Goal: Information Seeking & Learning: Learn about a topic

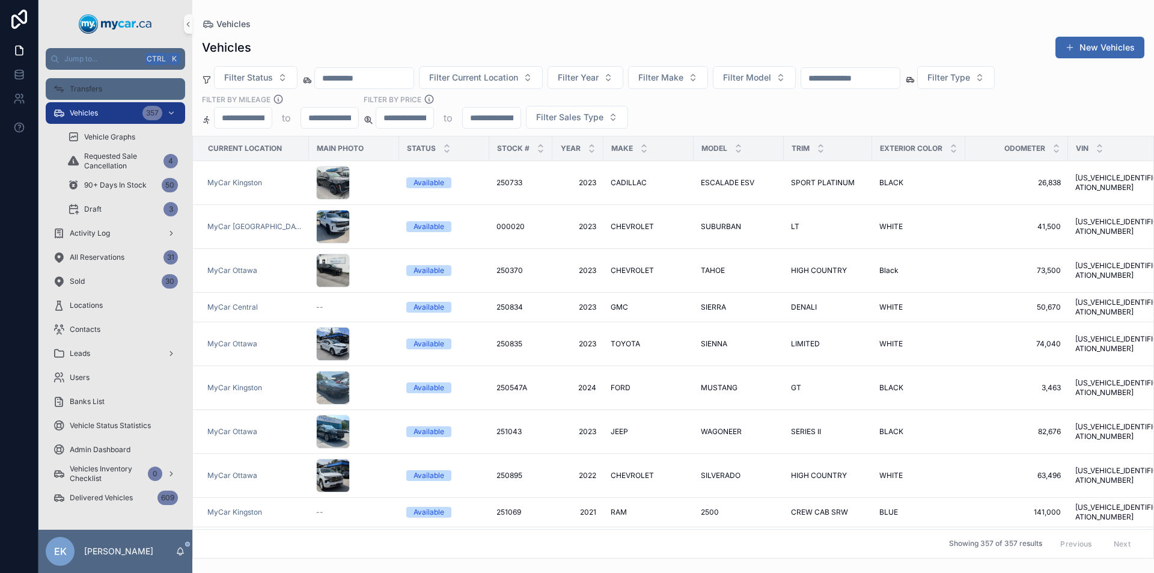
click at [99, 94] on div "Transfers" at bounding box center [115, 88] width 125 height 19
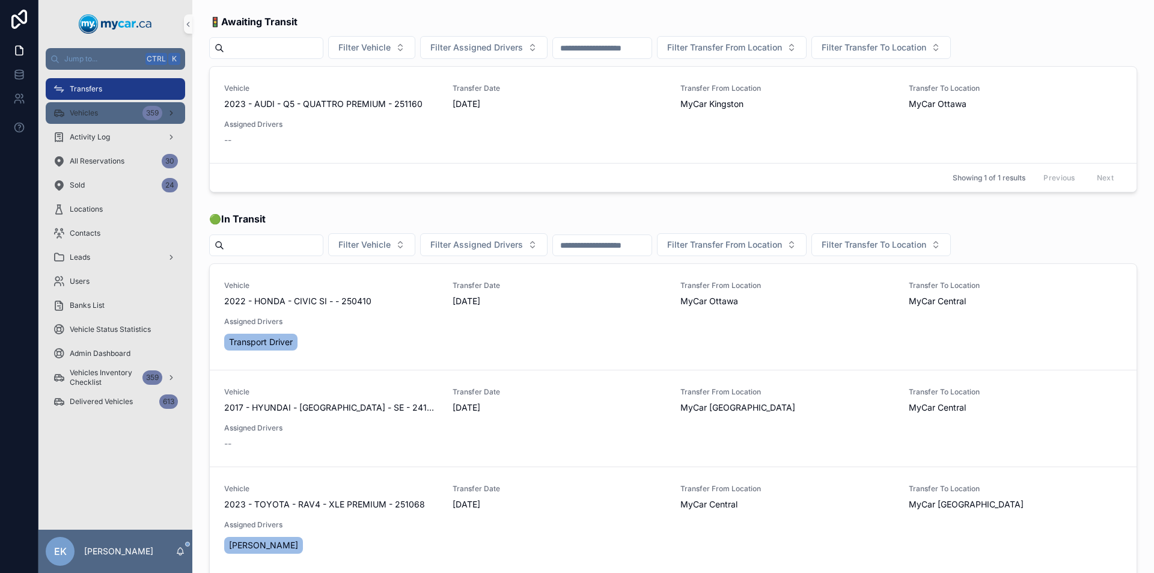
click at [109, 117] on div "Vehicles 359" at bounding box center [115, 112] width 125 height 19
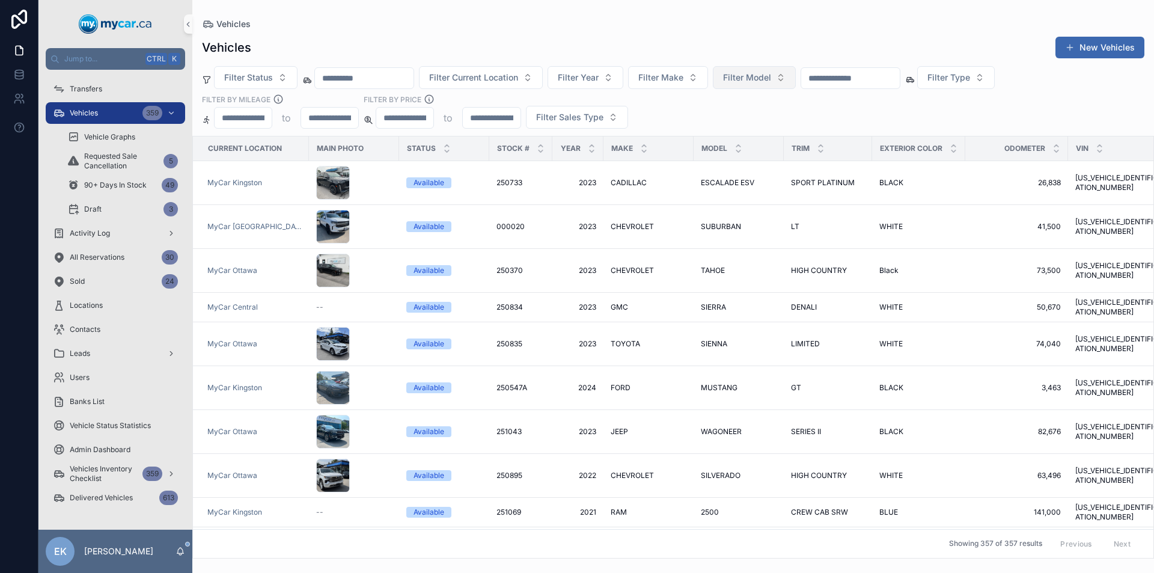
click at [771, 76] on span "Filter Model" at bounding box center [747, 78] width 48 height 12
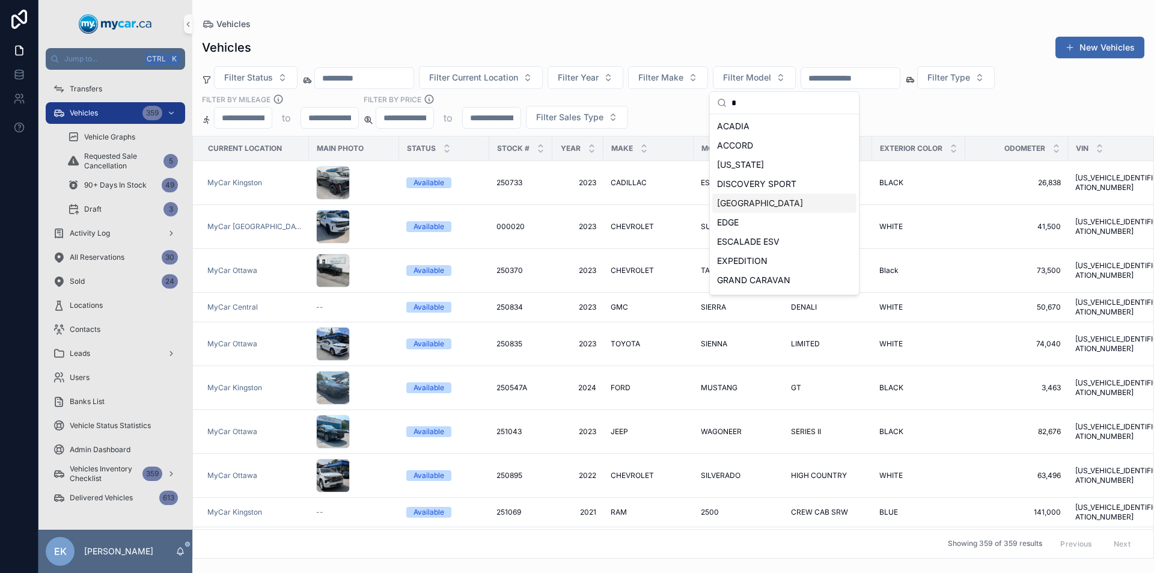
type input "*"
click at [741, 206] on span "[GEOGRAPHIC_DATA]" at bounding box center [760, 203] width 86 height 12
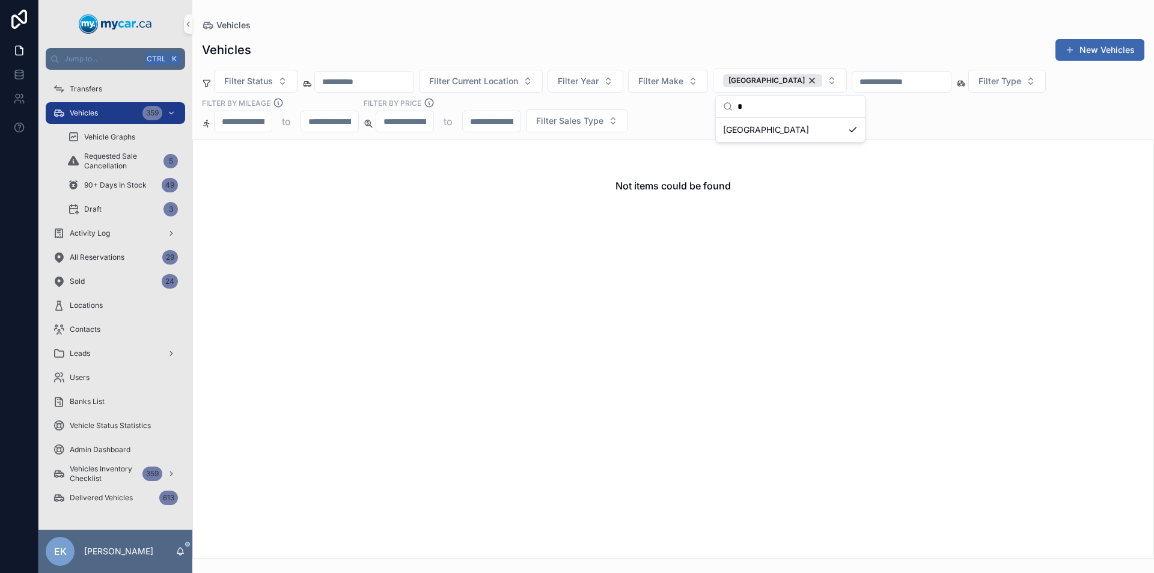
click at [632, 275] on div "Not items could be found" at bounding box center [673, 348] width 962 height 419
click at [804, 82] on div "[GEOGRAPHIC_DATA]" at bounding box center [772, 80] width 99 height 13
click at [896, 78] on input "scrollable content" at bounding box center [850, 80] width 99 height 17
type input "*"
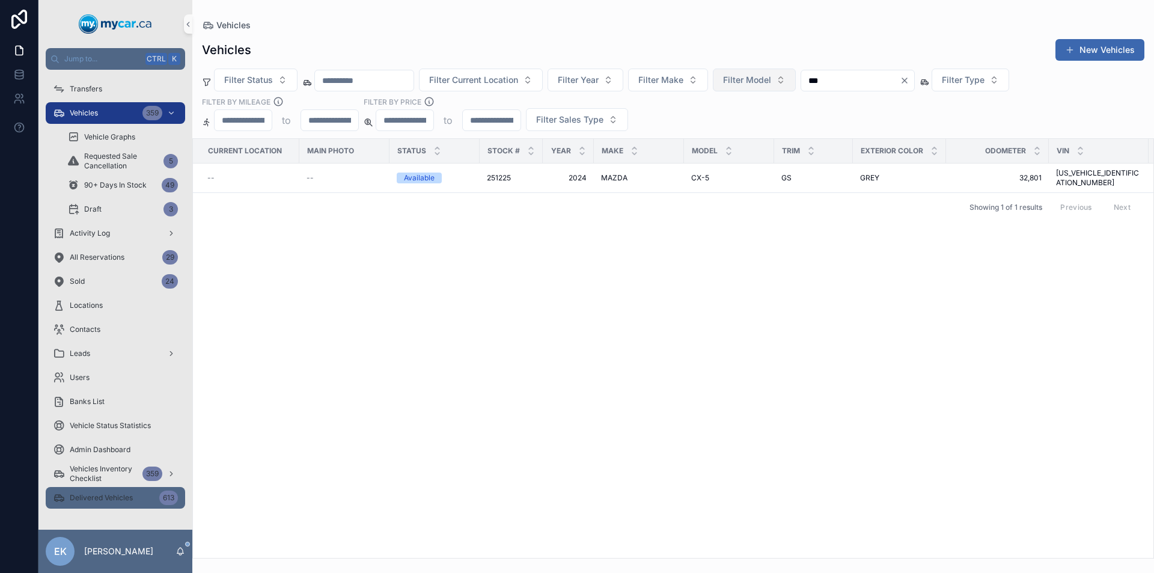
type input "***"
click at [150, 498] on div "Delivered Vehicles 613" at bounding box center [115, 497] width 125 height 19
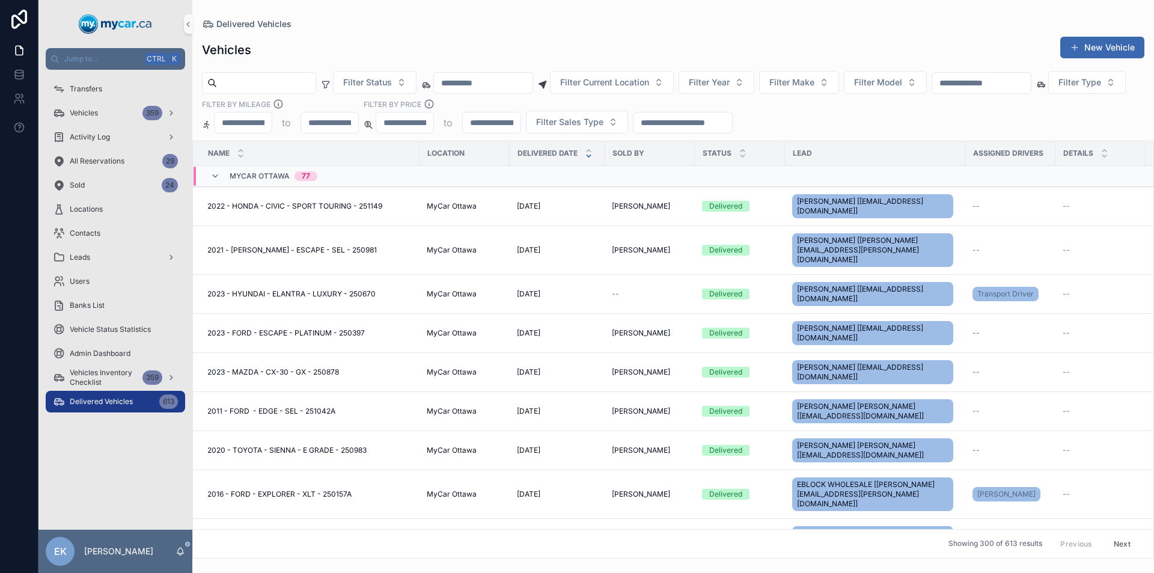
click at [1031, 85] on input "scrollable content" at bounding box center [981, 83] width 99 height 17
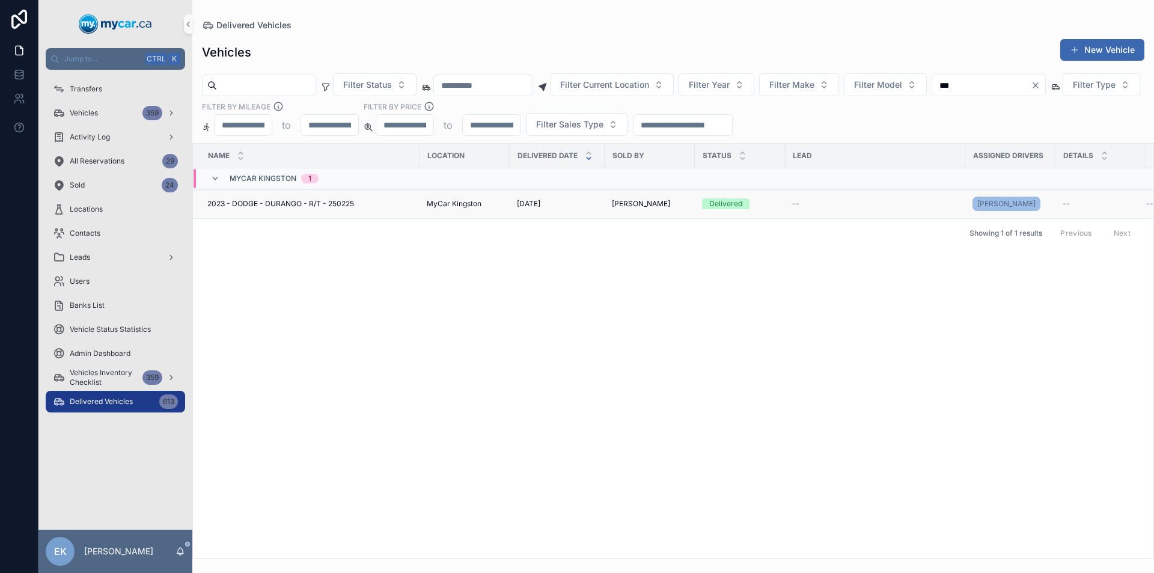
type input "***"
click at [644, 206] on span "[PERSON_NAME]" at bounding box center [641, 204] width 58 height 10
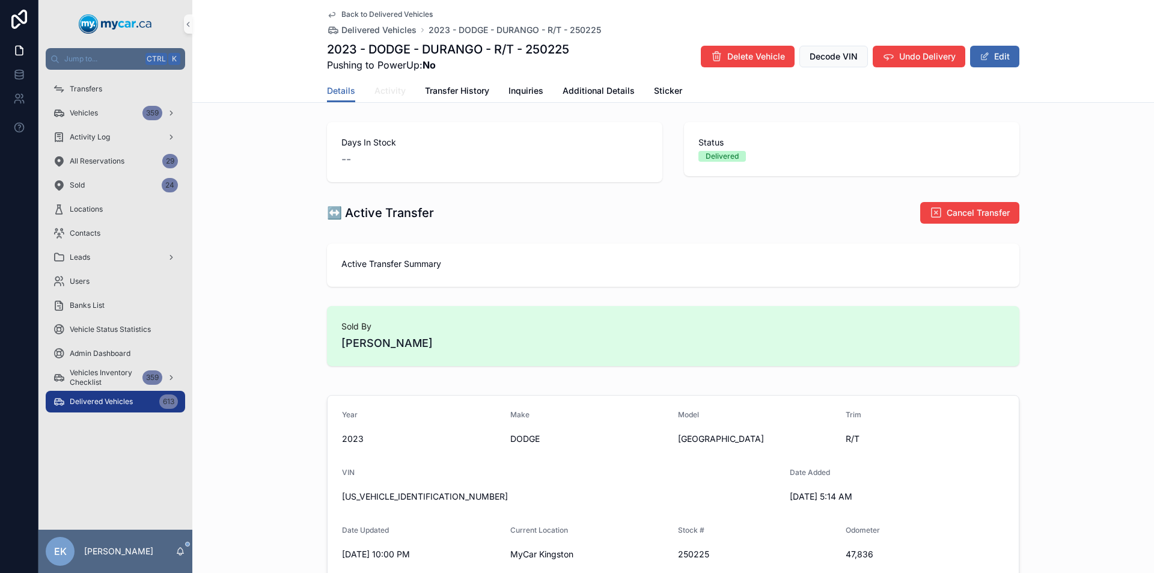
click at [383, 90] on span "Activity" at bounding box center [390, 91] width 31 height 12
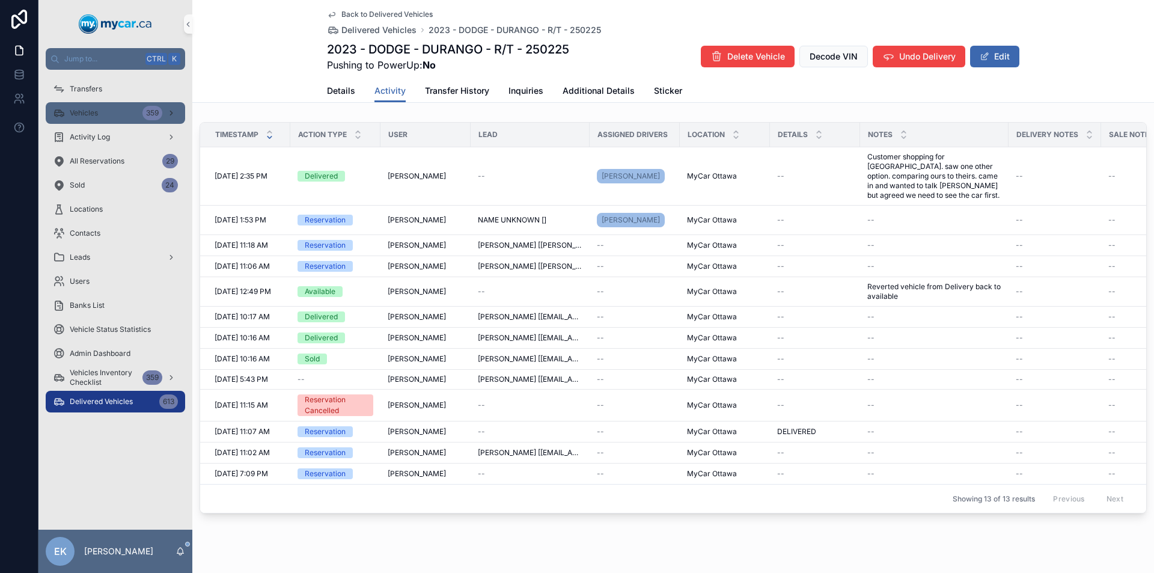
click at [63, 117] on icon "scrollable content" at bounding box center [59, 113] width 12 height 12
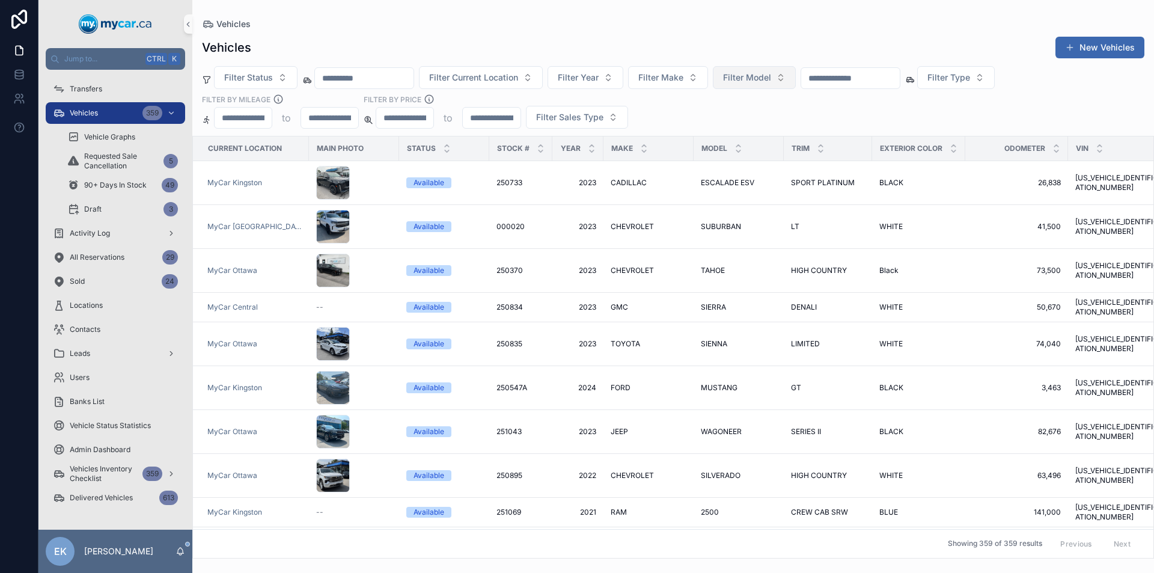
click at [793, 84] on button "Filter Model" at bounding box center [754, 77] width 83 height 23
type input "***"
click at [736, 144] on span "FORTE" at bounding box center [730, 145] width 27 height 12
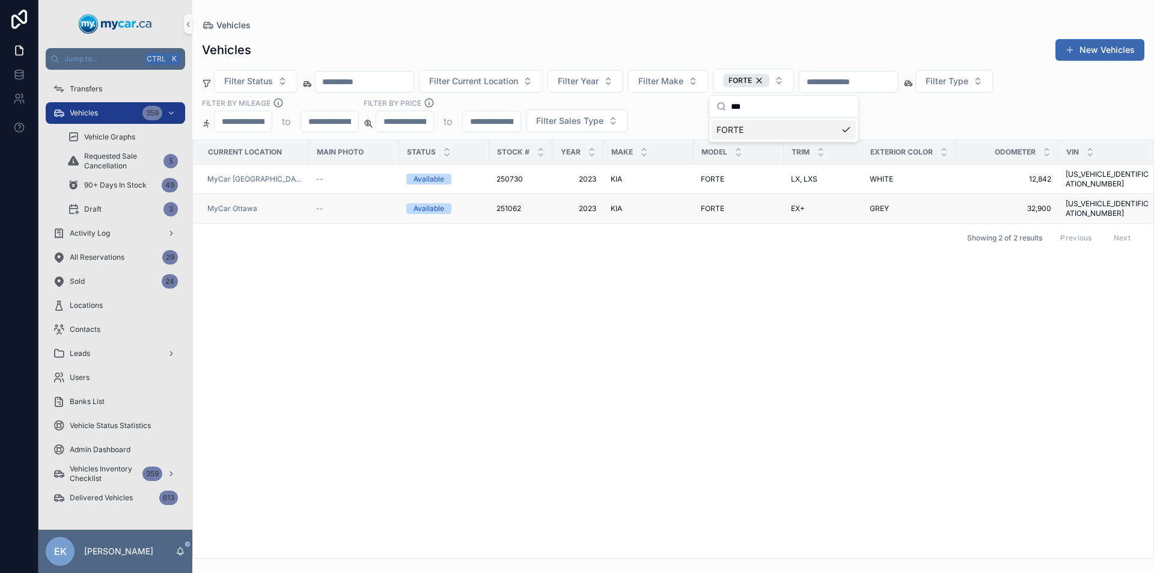
click at [611, 204] on span "KIA" at bounding box center [616, 209] width 11 height 10
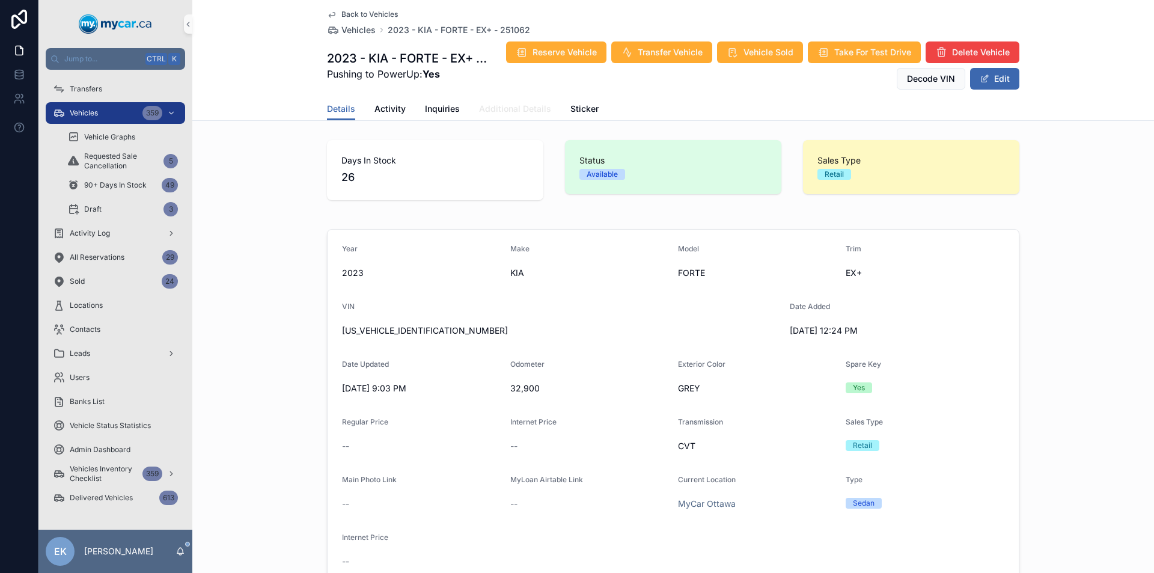
click at [505, 114] on span "Additional Details" at bounding box center [515, 109] width 72 height 12
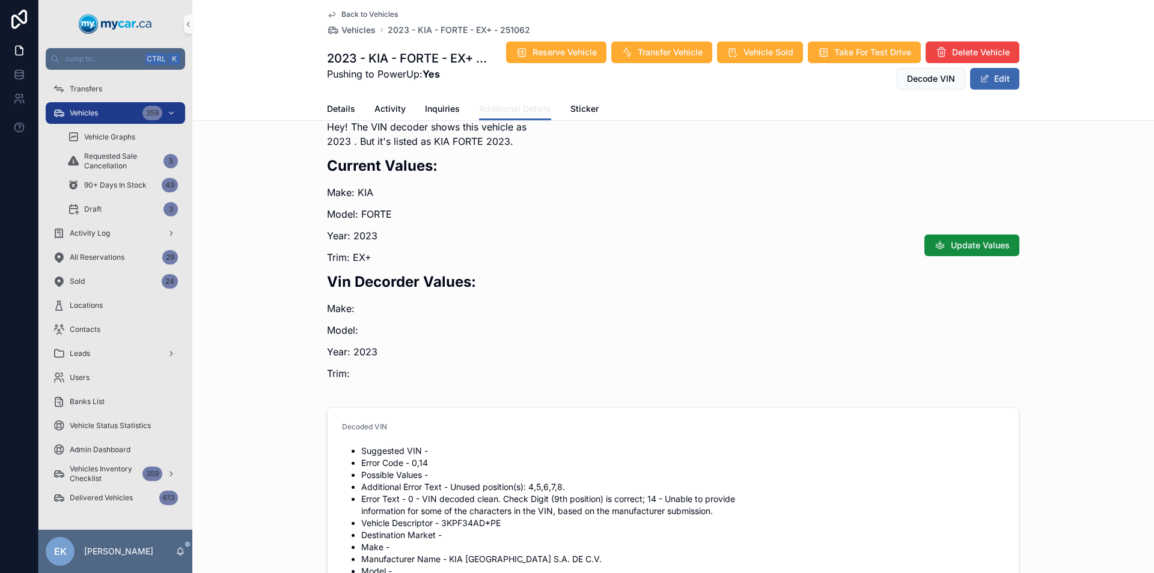
scroll to position [644, 0]
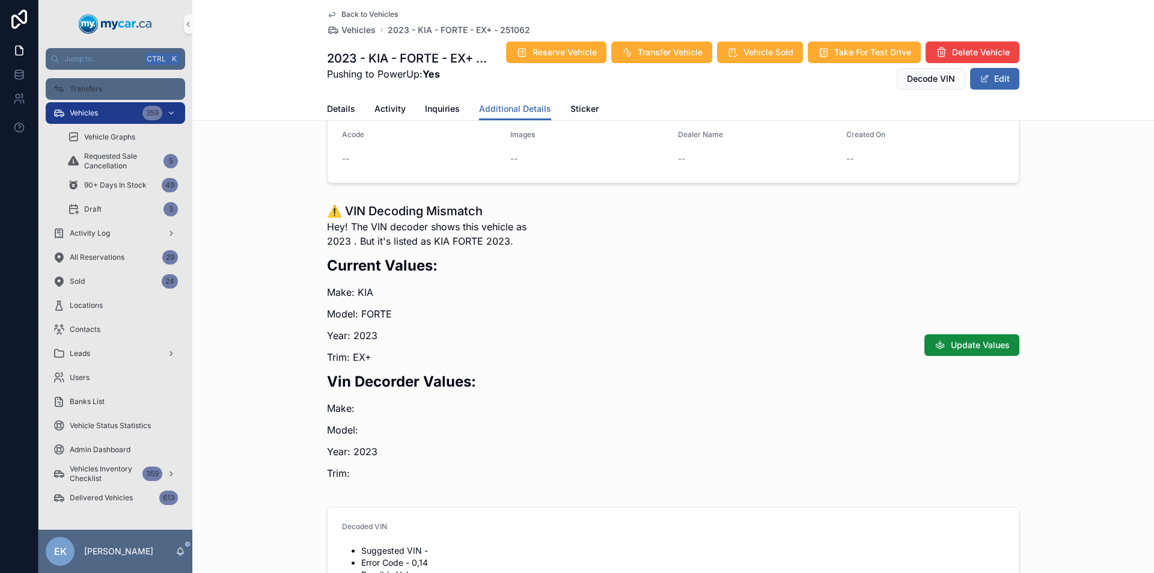
click at [90, 90] on span "Transfers" at bounding box center [86, 89] width 32 height 10
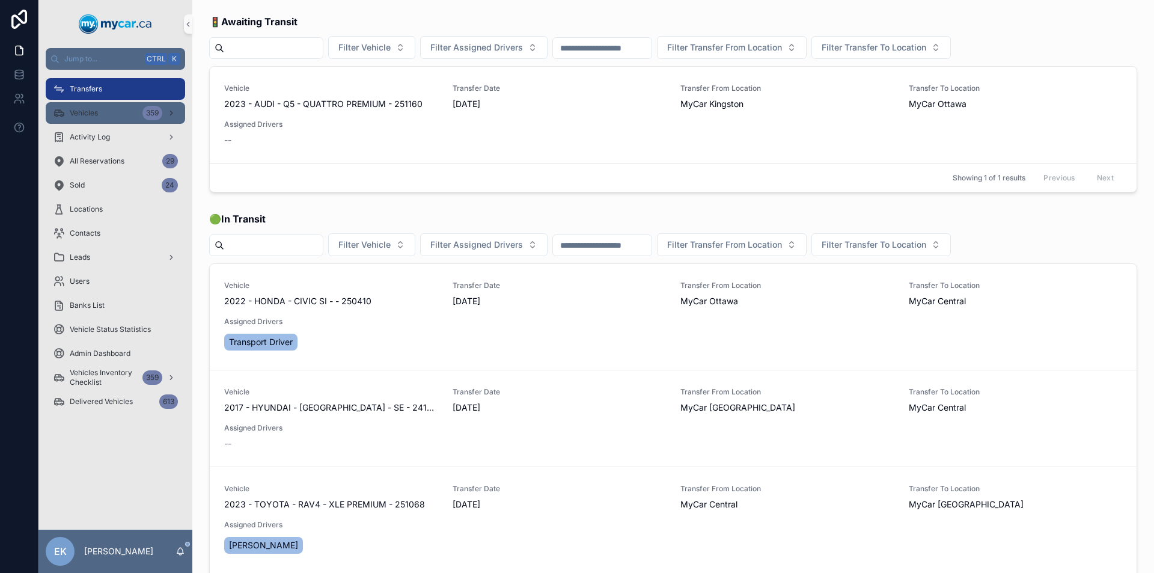
click at [144, 115] on div "359" at bounding box center [152, 113] width 20 height 14
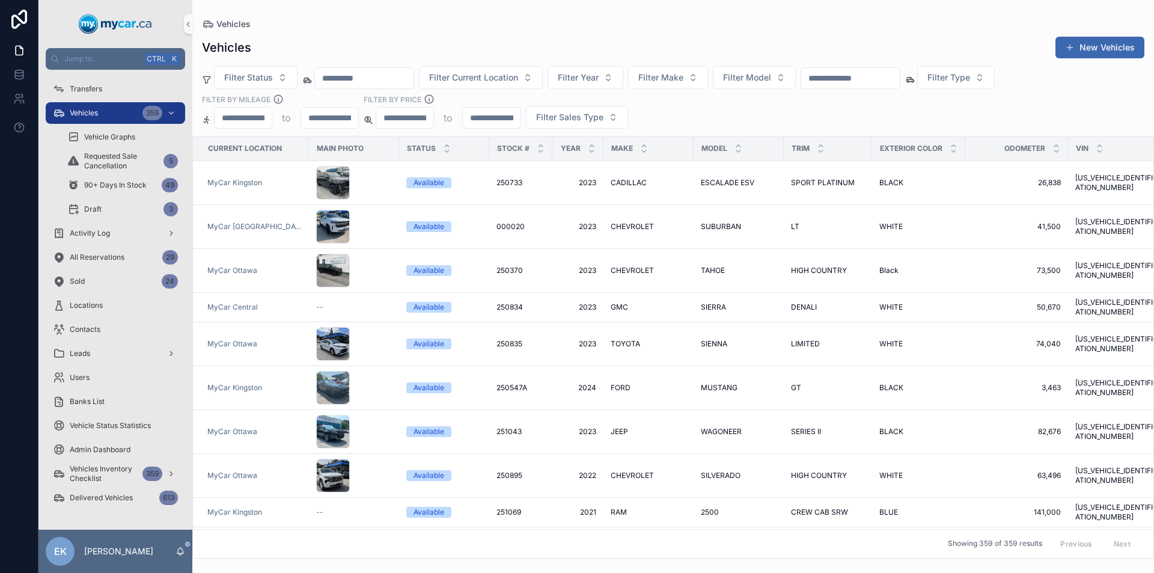
click at [877, 74] on input "scrollable content" at bounding box center [850, 78] width 99 height 17
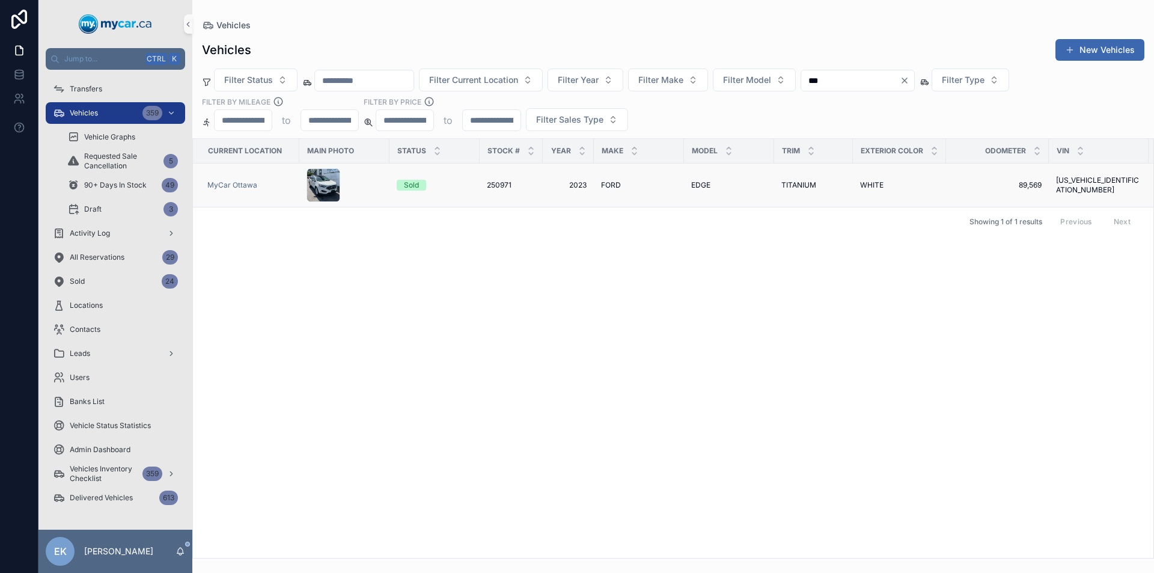
type input "***"
click at [697, 188] on span "EDGE" at bounding box center [700, 185] width 19 height 10
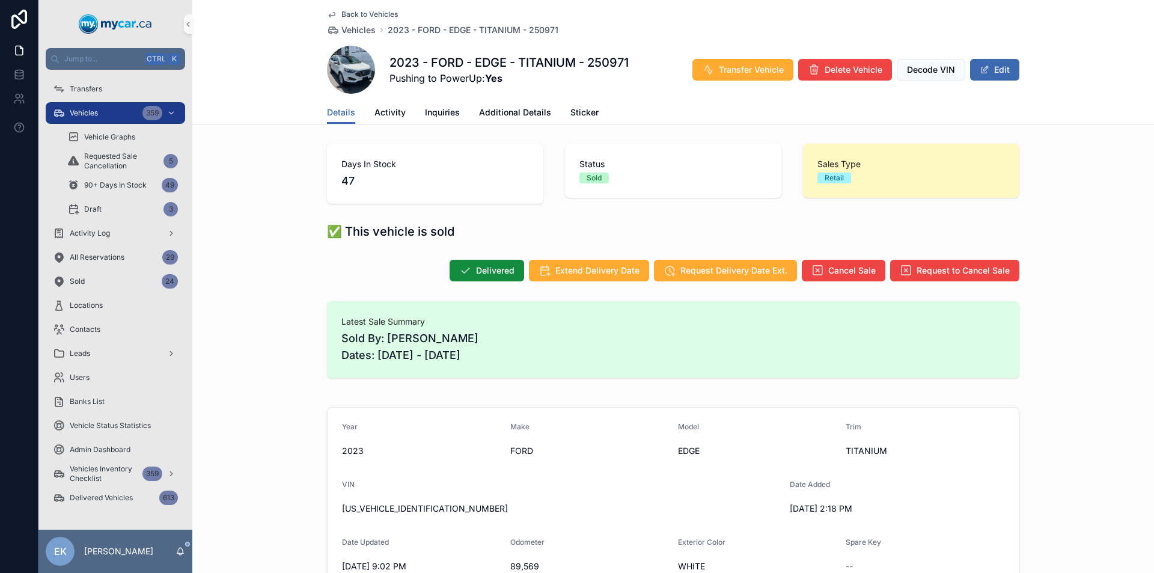
click at [148, 112] on div "359" at bounding box center [152, 113] width 20 height 14
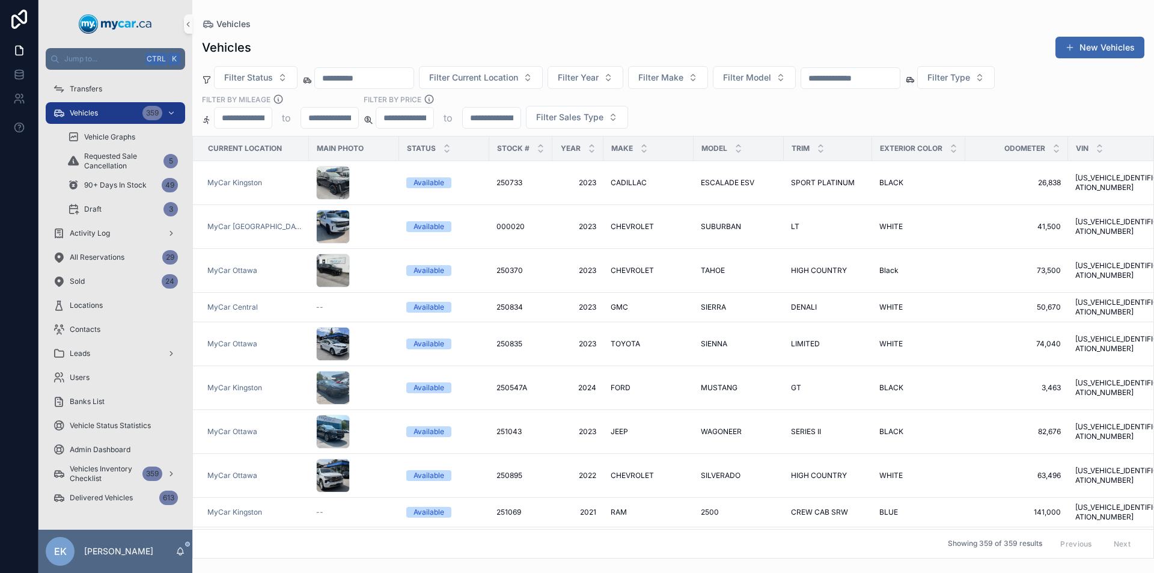
click at [878, 75] on input "scrollable content" at bounding box center [850, 78] width 99 height 17
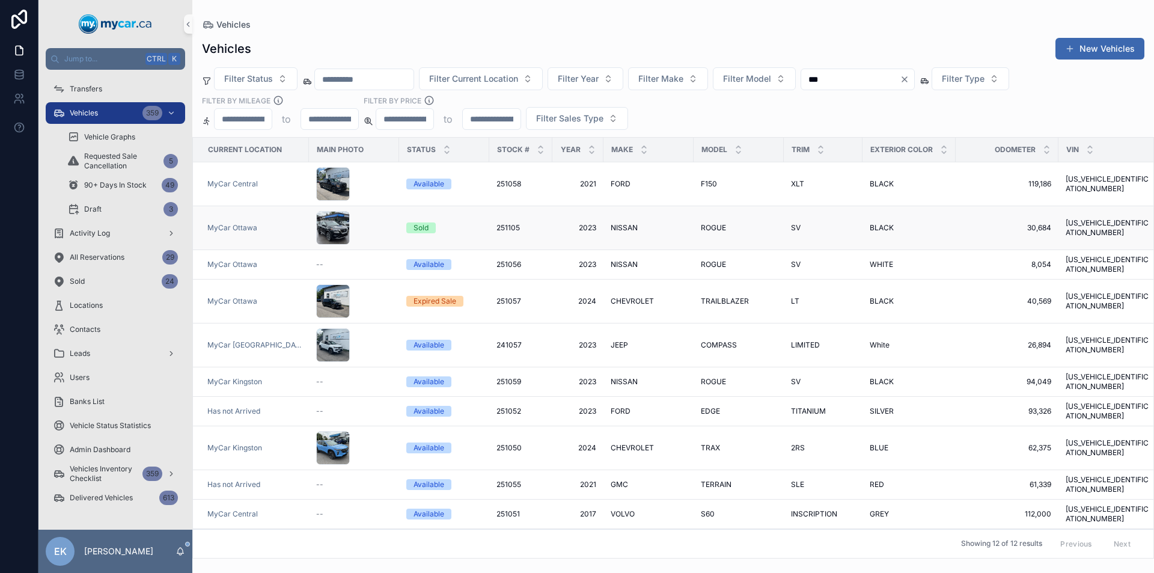
type input "***"
click at [501, 231] on span "251105" at bounding box center [508, 228] width 23 height 10
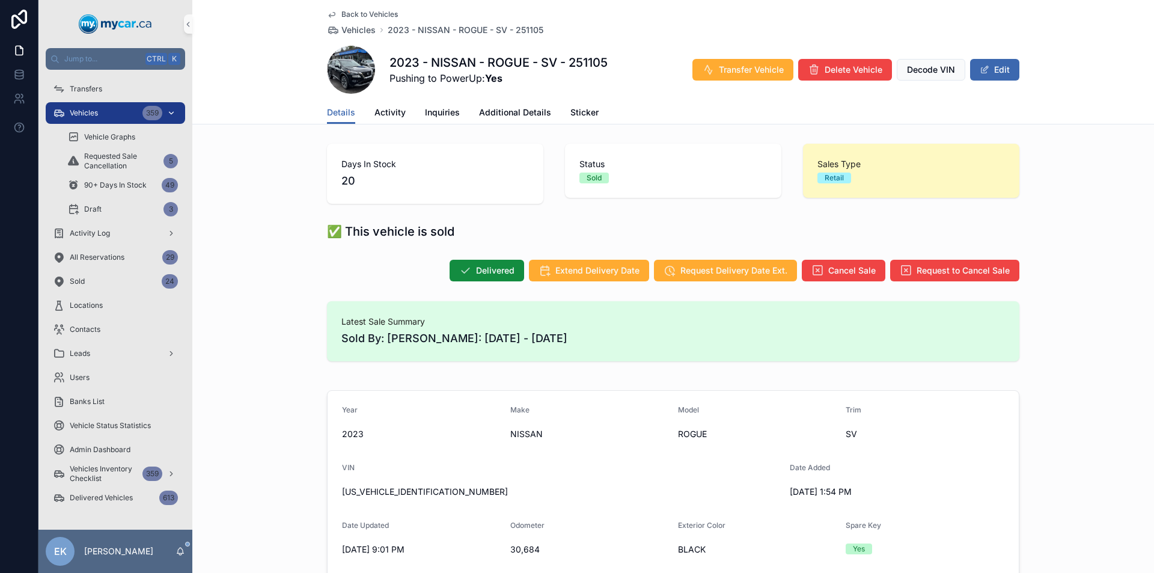
click at [145, 112] on div "359" at bounding box center [152, 113] width 20 height 14
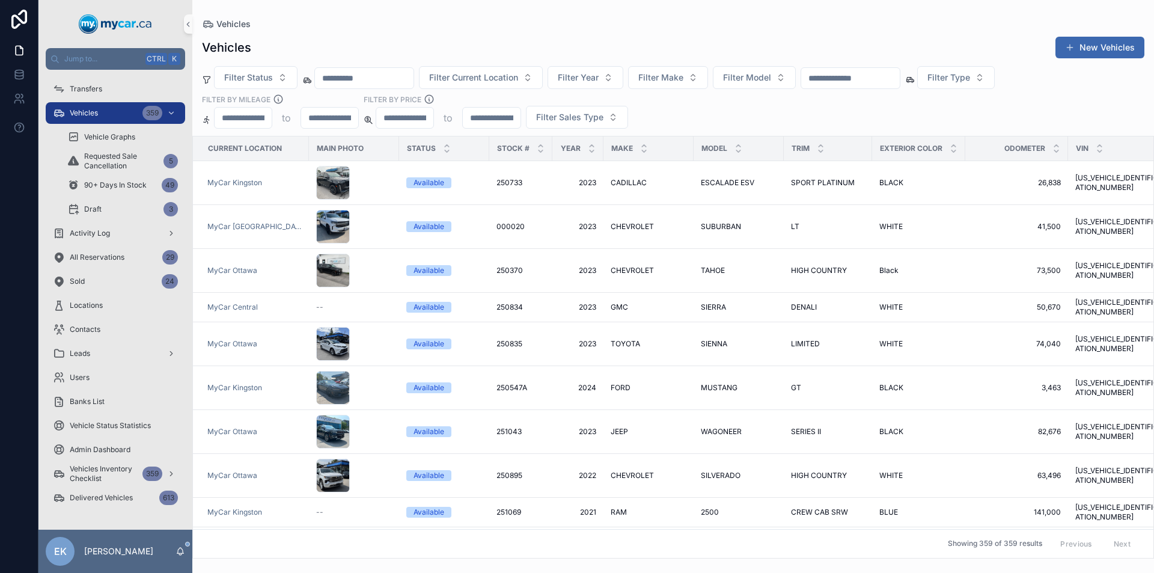
click at [866, 73] on input "scrollable content" at bounding box center [850, 78] width 99 height 17
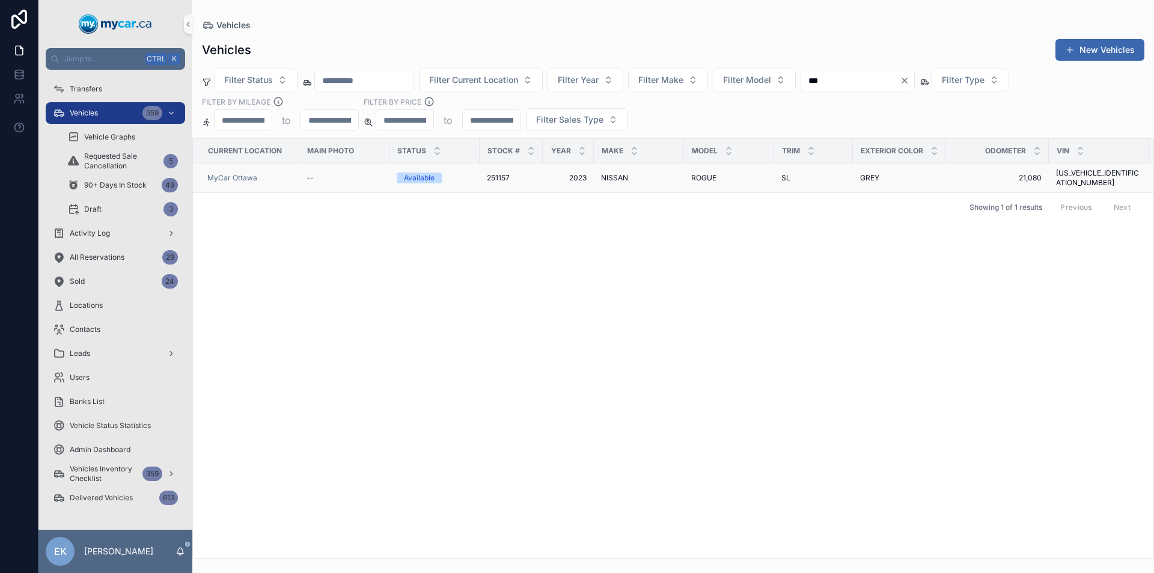
type input "***"
click at [620, 176] on span "NISSAN" at bounding box center [614, 178] width 27 height 10
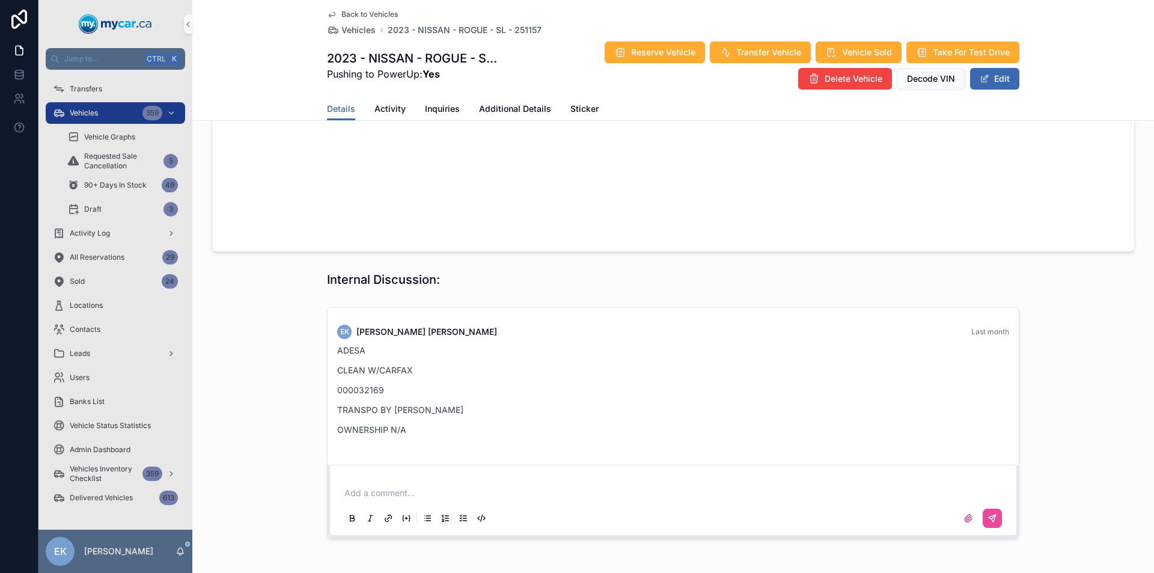
scroll to position [1079, 0]
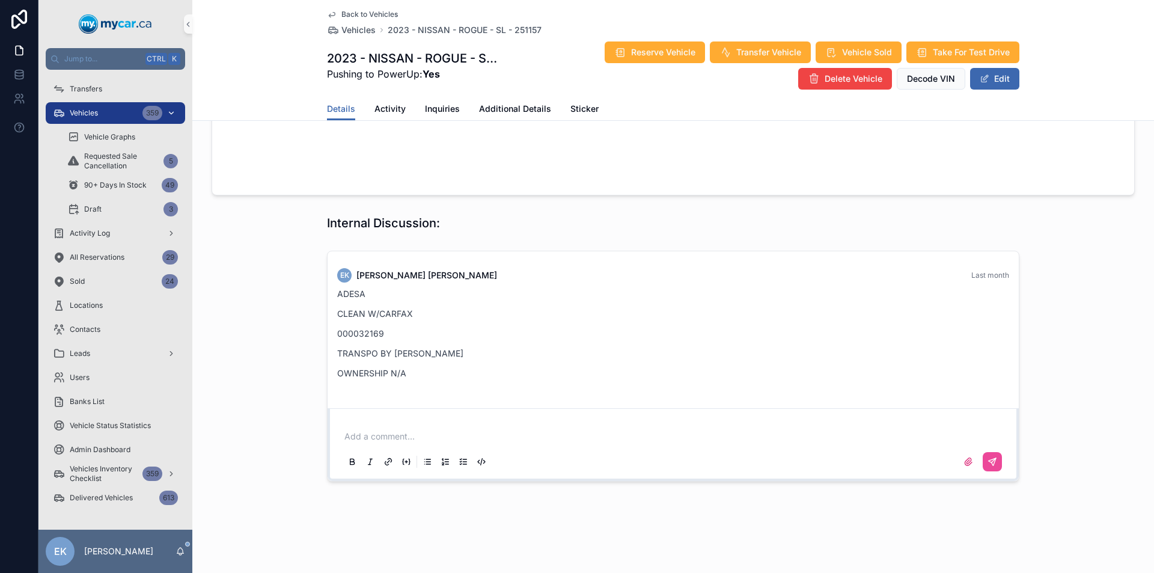
click at [138, 110] on div "Vehicles 359" at bounding box center [115, 112] width 125 height 19
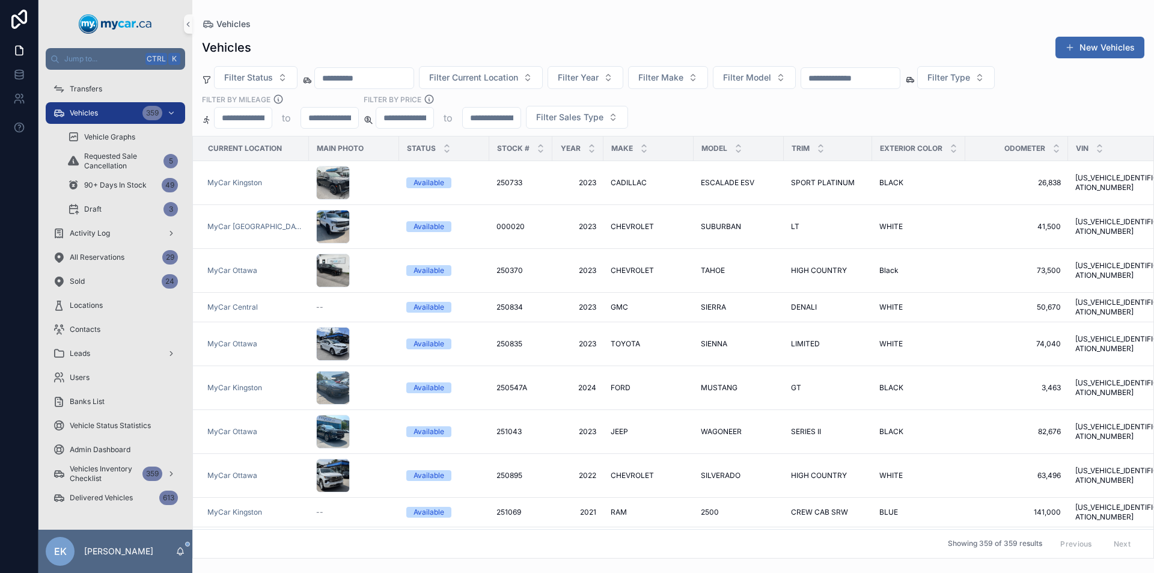
click at [871, 75] on input "scrollable content" at bounding box center [850, 78] width 99 height 17
type input "***"
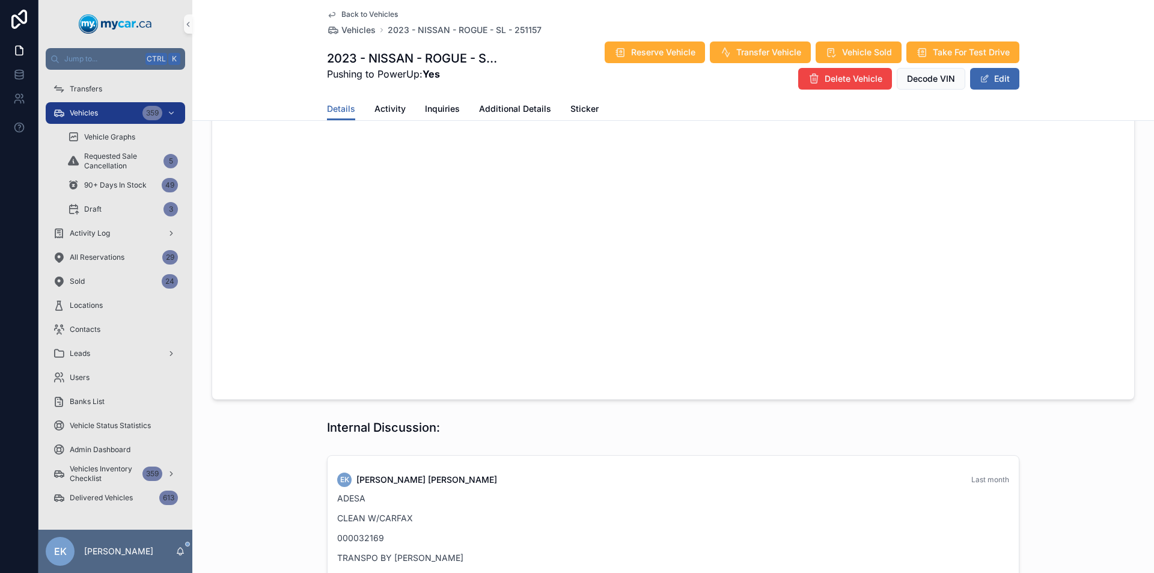
scroll to position [1079, 0]
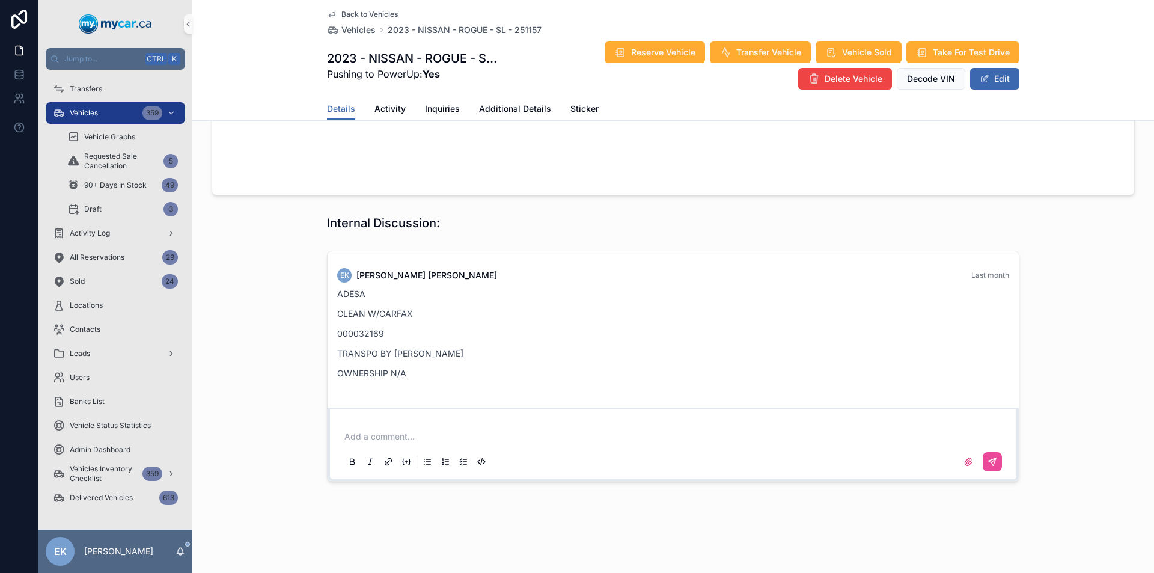
click at [380, 437] on p "scrollable content" at bounding box center [675, 436] width 663 height 12
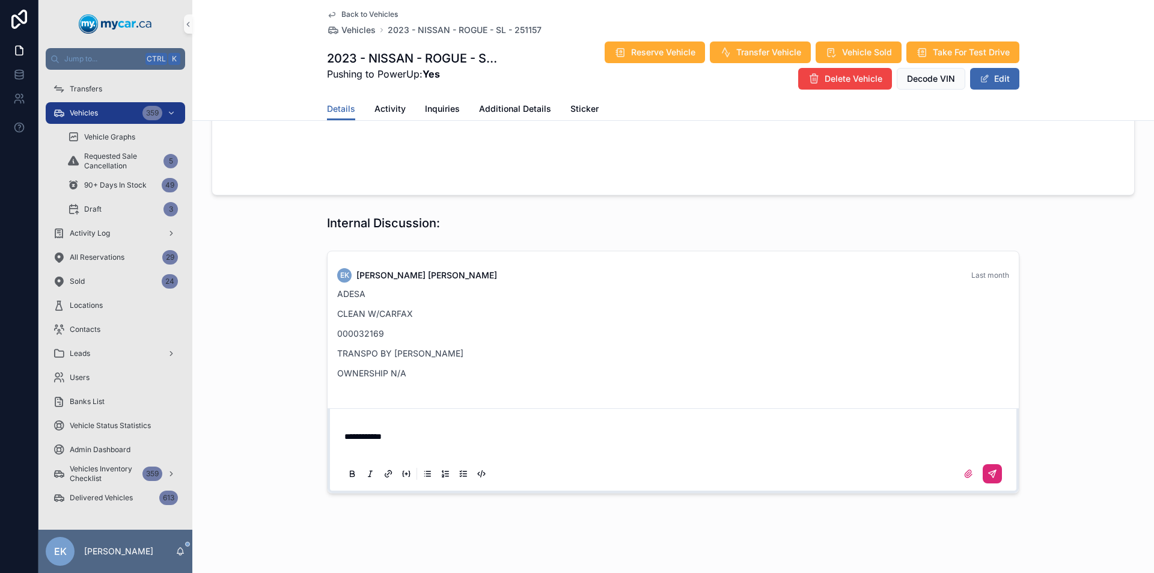
click at [988, 469] on icon "scrollable content" at bounding box center [993, 474] width 10 height 10
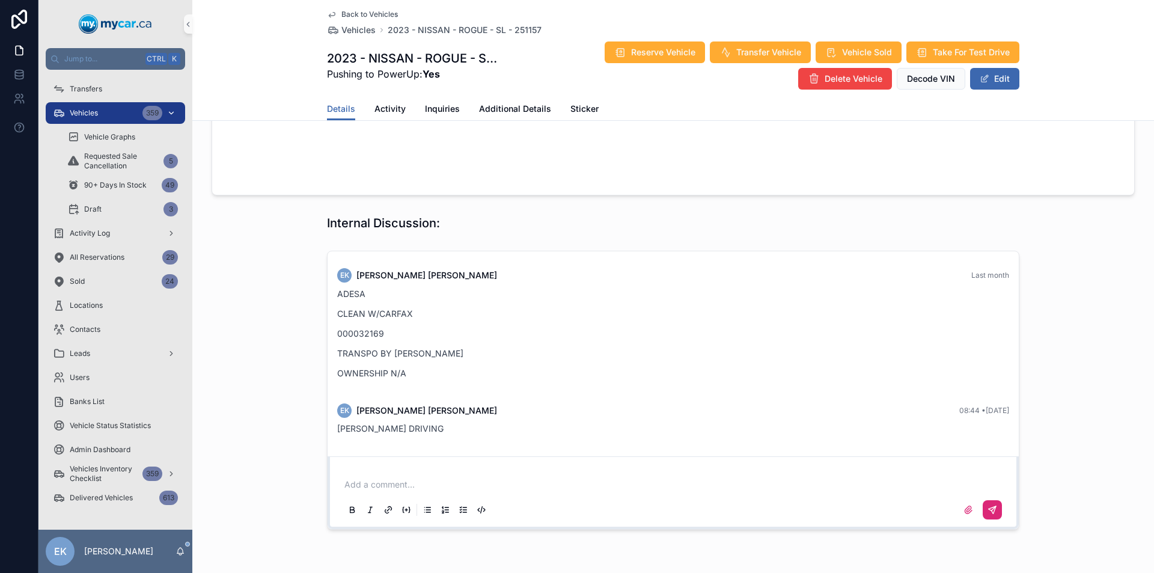
click at [158, 117] on div "359" at bounding box center [152, 113] width 20 height 14
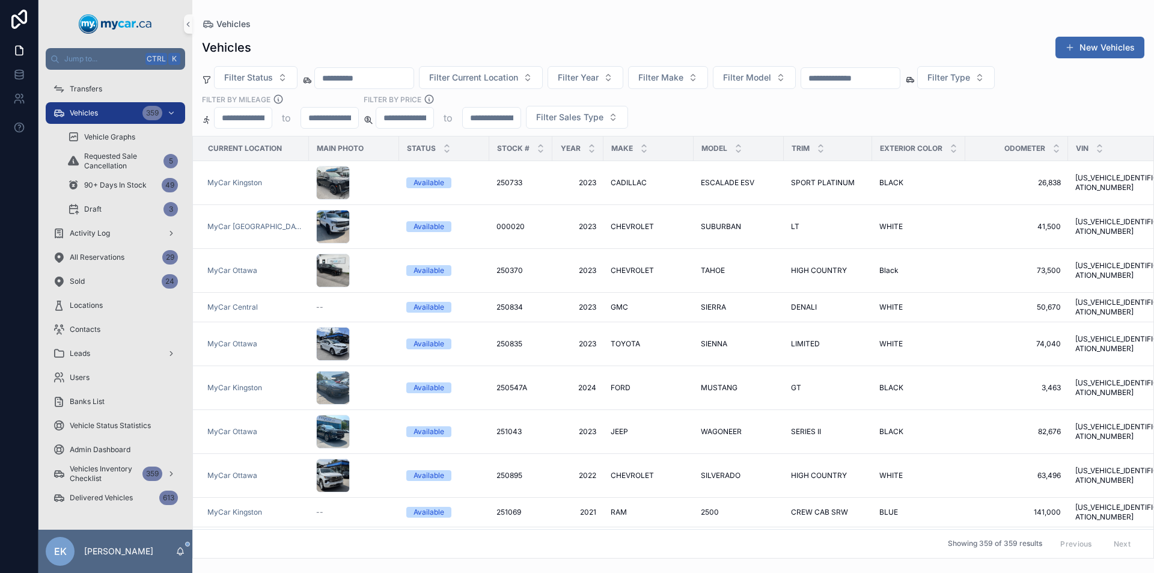
click at [854, 75] on input "scrollable content" at bounding box center [850, 78] width 99 height 17
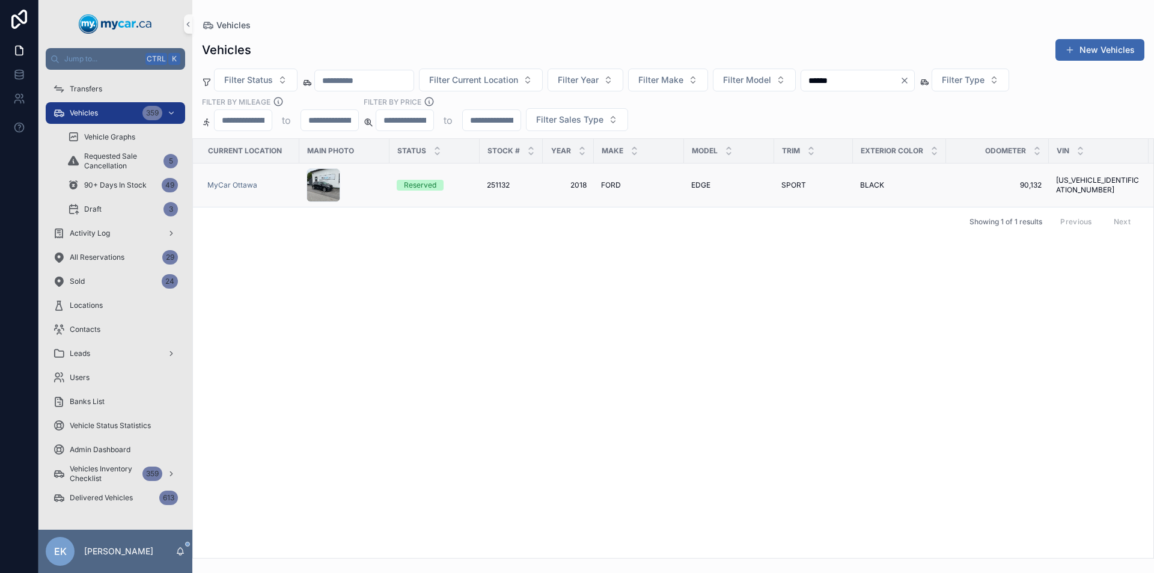
type input "******"
click at [608, 185] on span "FORD" at bounding box center [611, 185] width 20 height 10
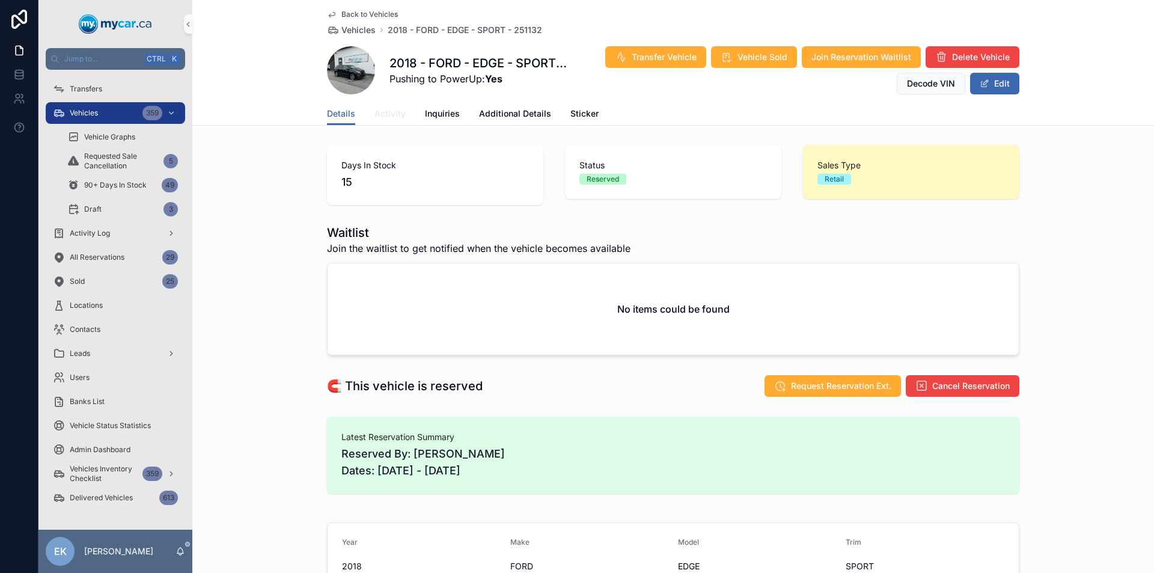
click at [388, 114] on span "Activity" at bounding box center [390, 114] width 31 height 12
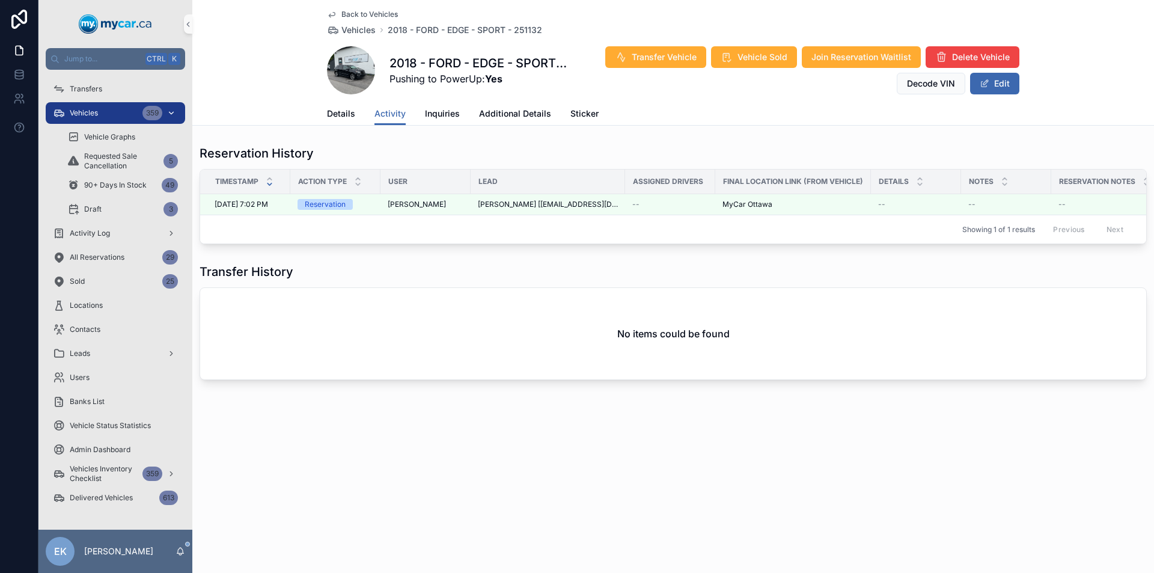
click at [120, 112] on div "Vehicles 359" at bounding box center [115, 112] width 125 height 19
